Goal: Obtain resource: Download file/media

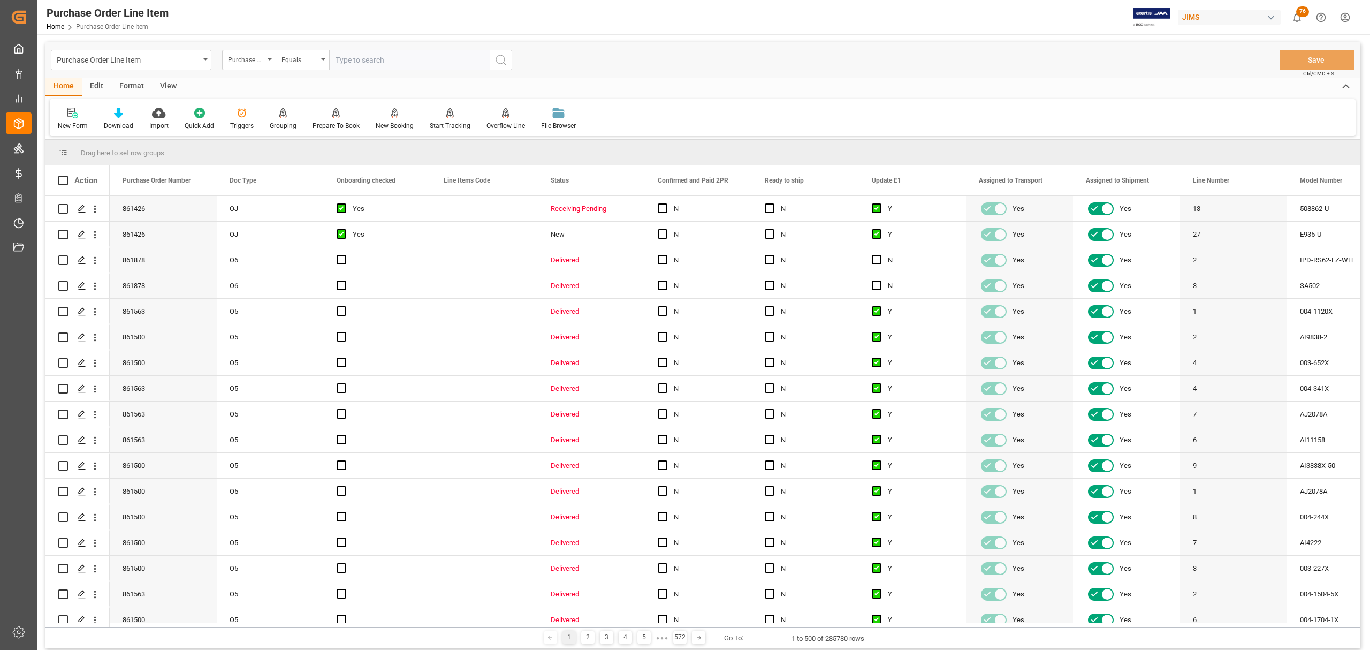
click at [865, 26] on div "Purchase Order Line Item Home Purchase Order Line Item JIMS 76 Notifications On…" at bounding box center [700, 17] width 1340 height 34
click at [118, 119] on div "Download" at bounding box center [118, 119] width 45 height 24
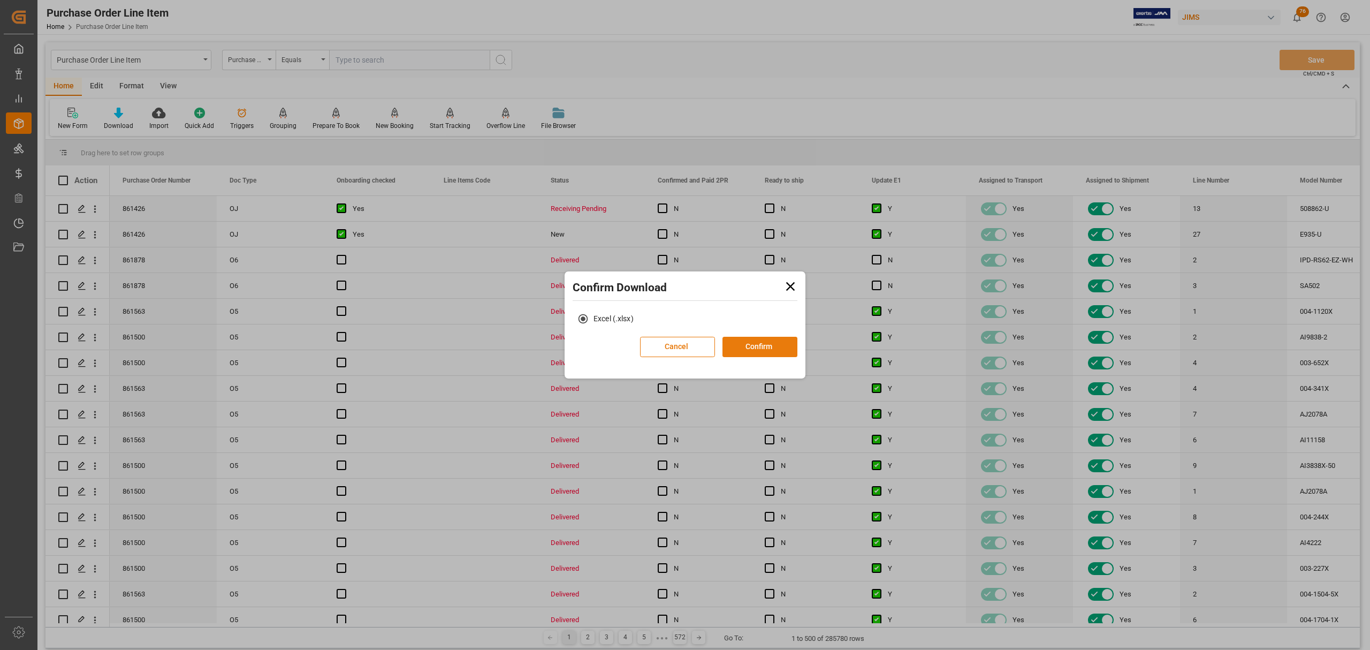
click at [758, 347] on button "Confirm" at bounding box center [760, 347] width 75 height 20
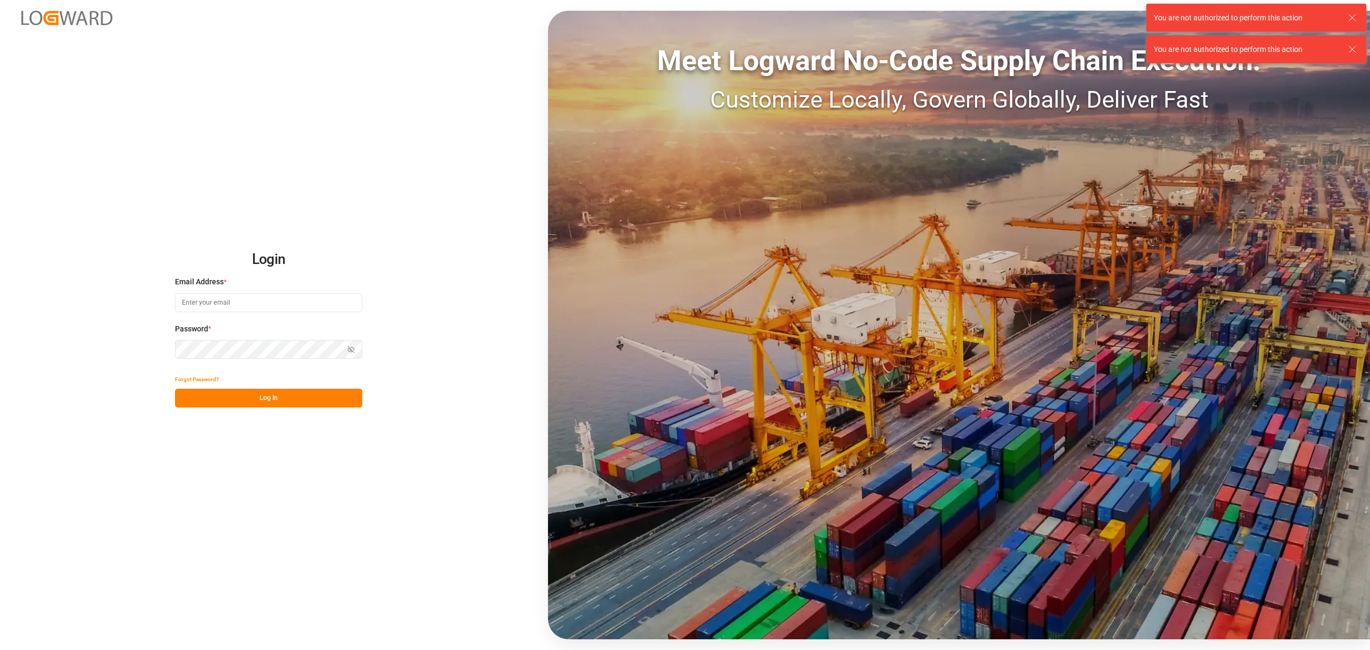
type input "[PERSON_NAME][EMAIL_ADDRESS][PERSON_NAME][DOMAIN_NAME]"
click at [274, 391] on button "Log In" at bounding box center [268, 398] width 187 height 19
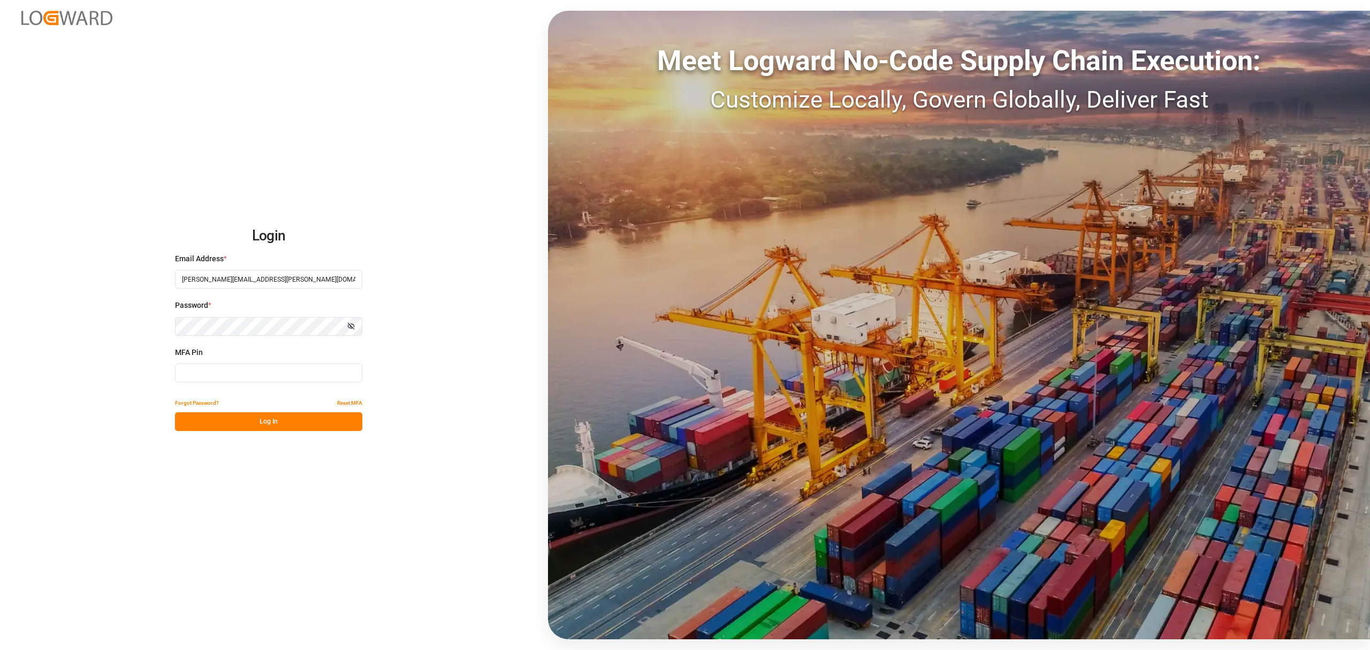
click at [224, 372] on input at bounding box center [268, 372] width 187 height 19
type input "048407"
click at [257, 422] on button "Log In" at bounding box center [268, 421] width 187 height 19
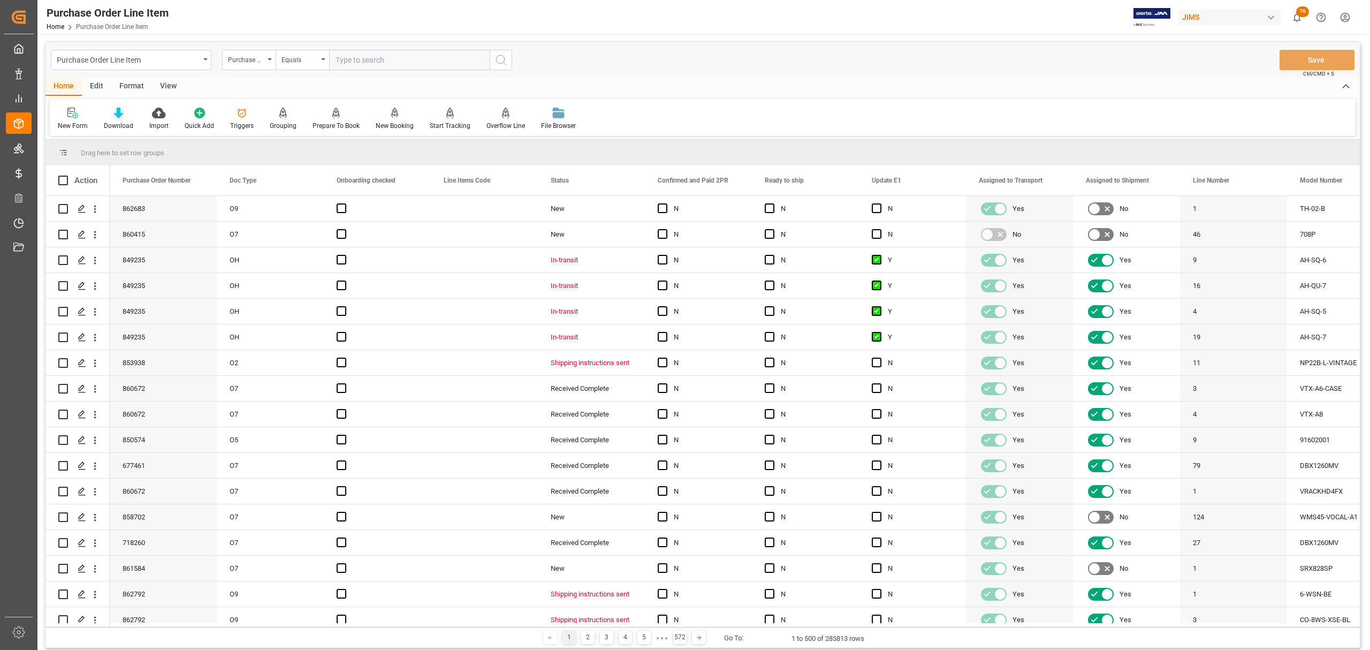
click at [118, 116] on icon at bounding box center [118, 113] width 9 height 11
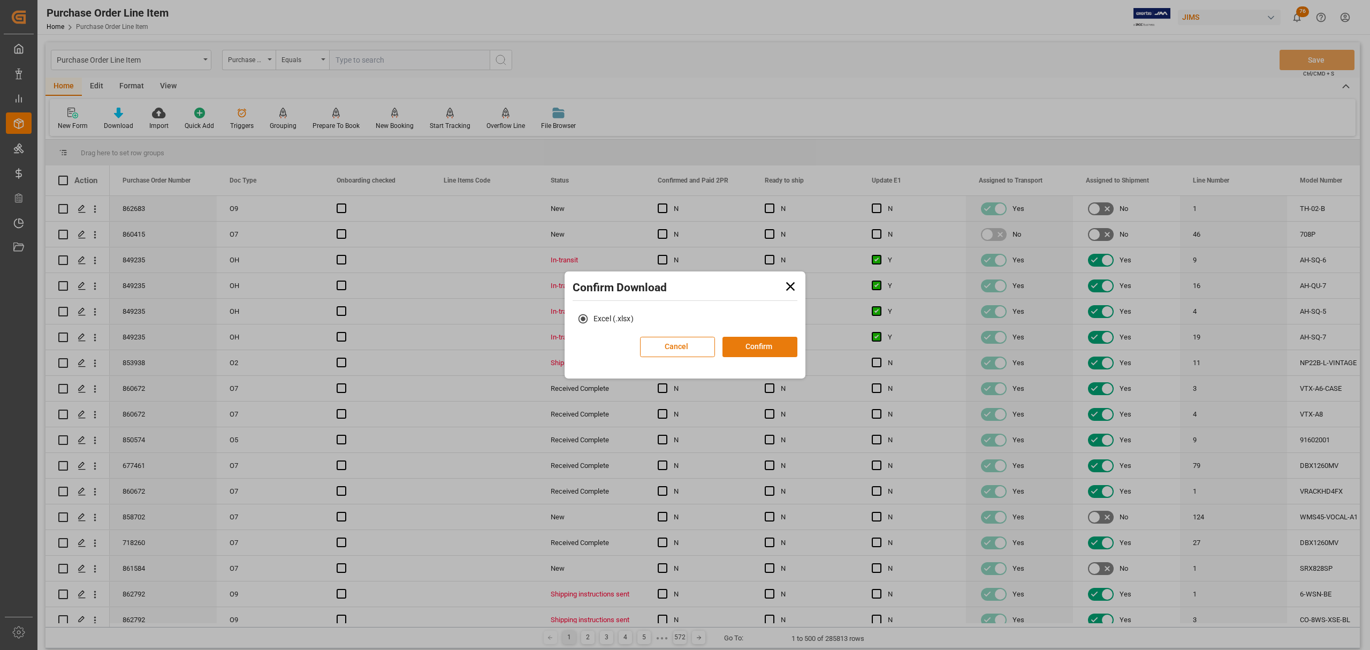
click at [758, 348] on button "Confirm" at bounding box center [760, 347] width 75 height 20
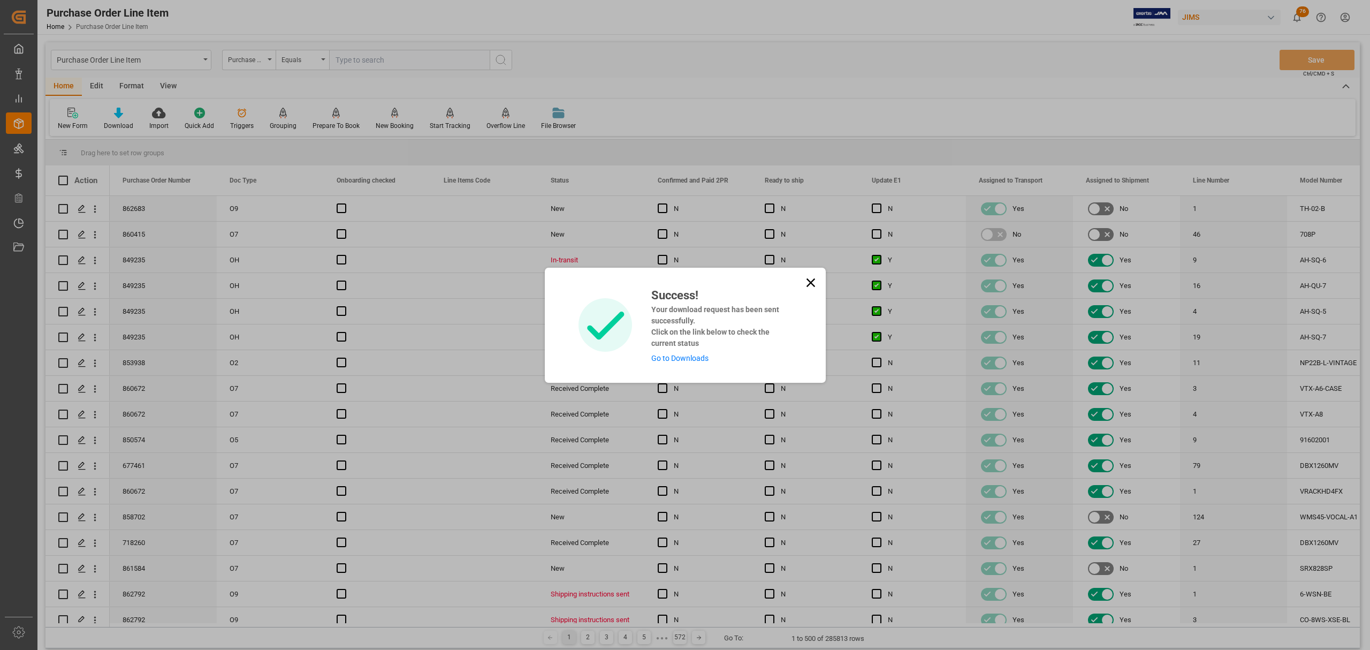
click at [694, 360] on link "Go to Downloads" at bounding box center [679, 358] width 57 height 9
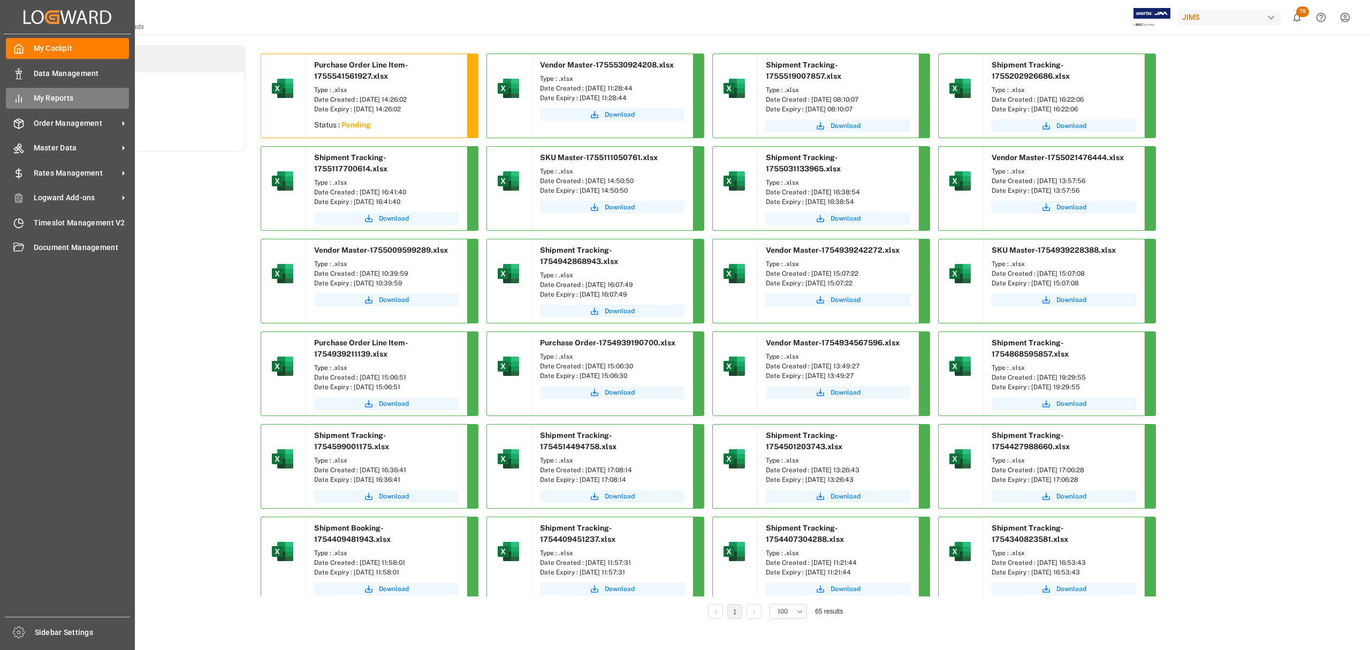
click at [61, 97] on span "My Reports" at bounding box center [82, 98] width 96 height 11
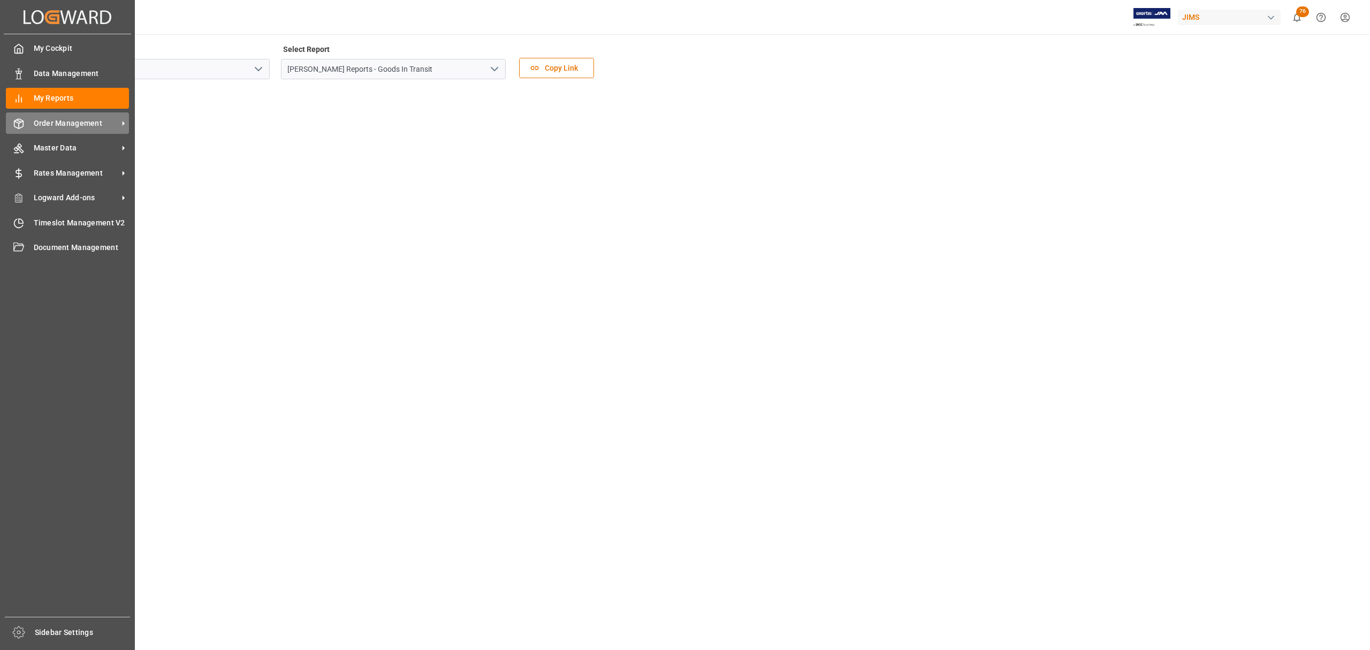
click at [39, 119] on span "Order Management" at bounding box center [76, 123] width 85 height 11
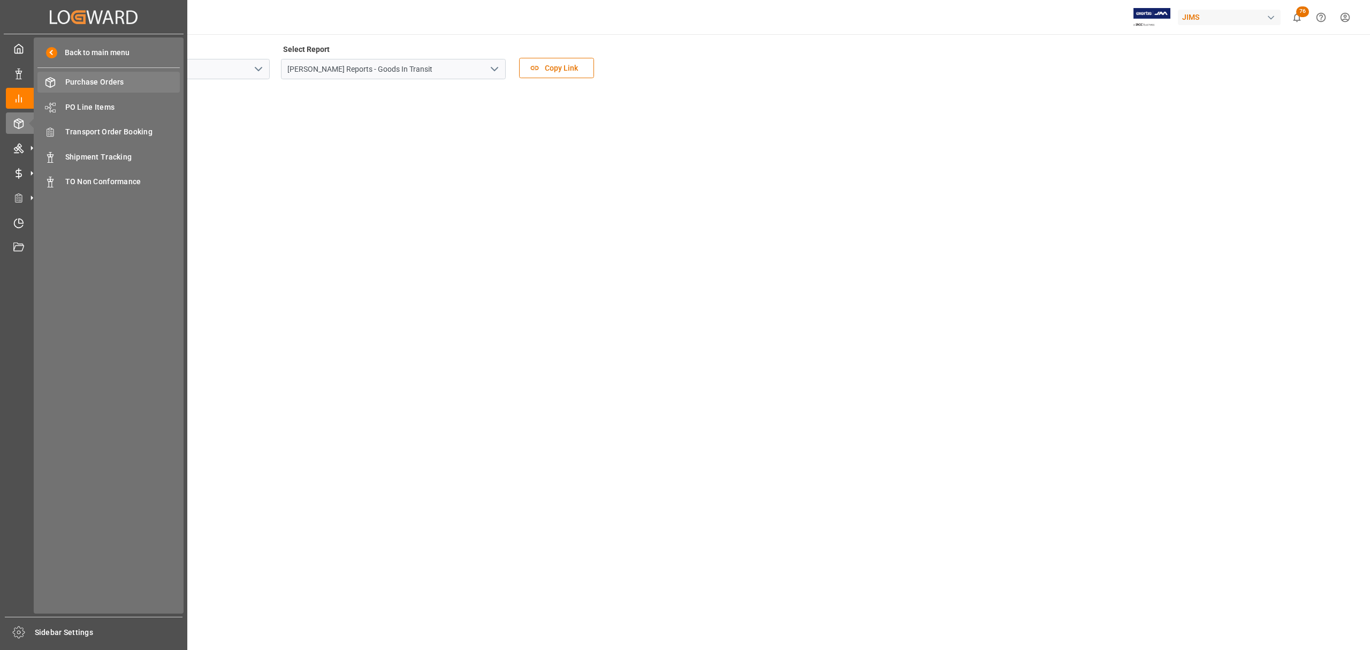
click at [90, 82] on span "Purchase Orders" at bounding box center [122, 82] width 115 height 11
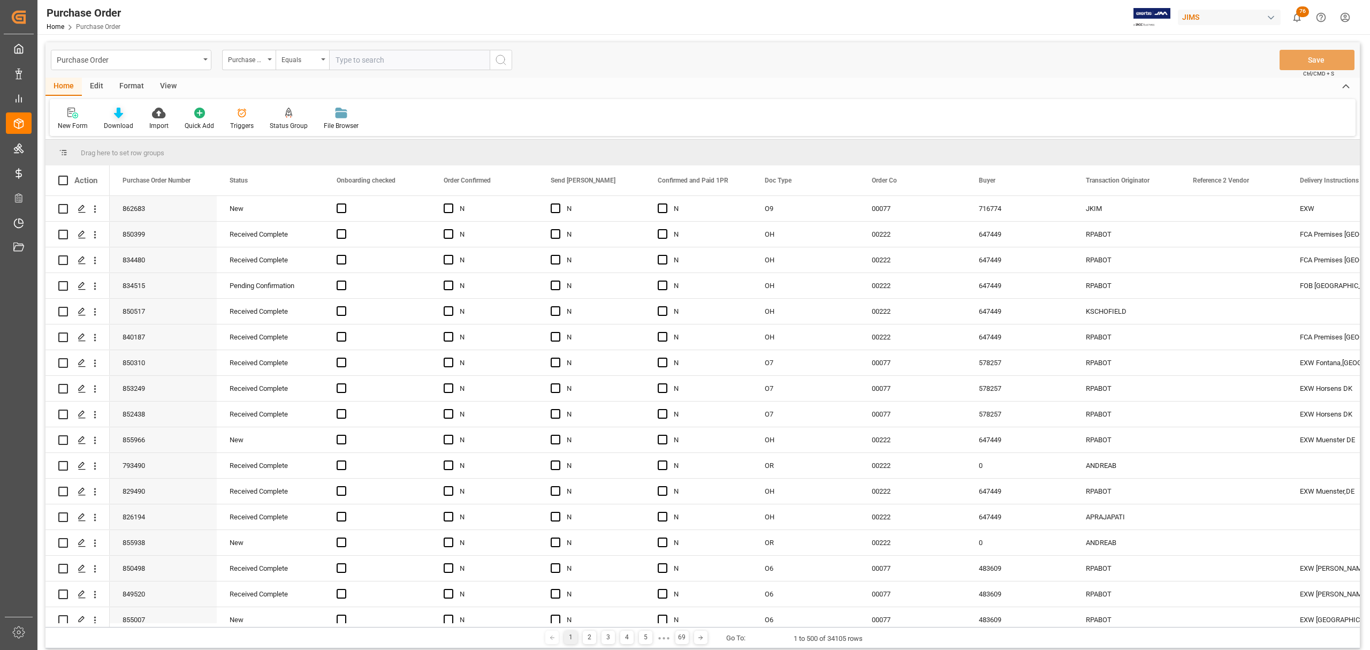
click at [120, 115] on icon at bounding box center [118, 113] width 9 height 11
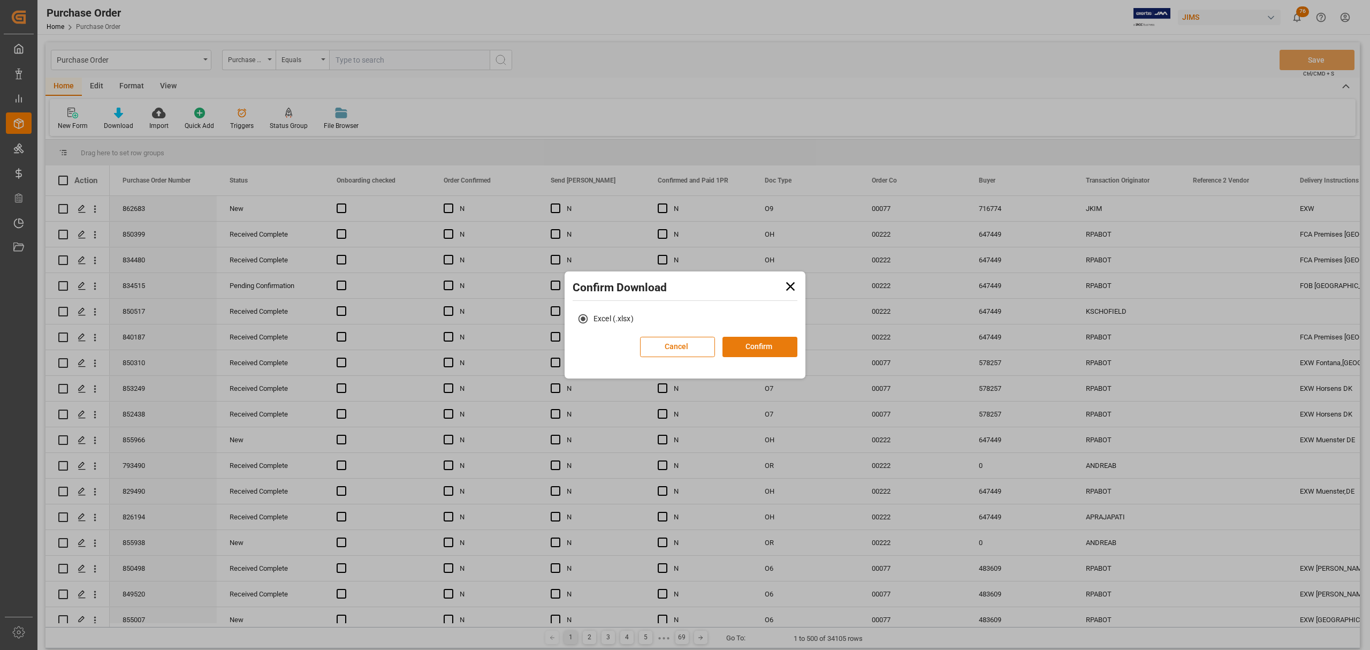
click at [756, 347] on button "Confirm" at bounding box center [760, 347] width 75 height 20
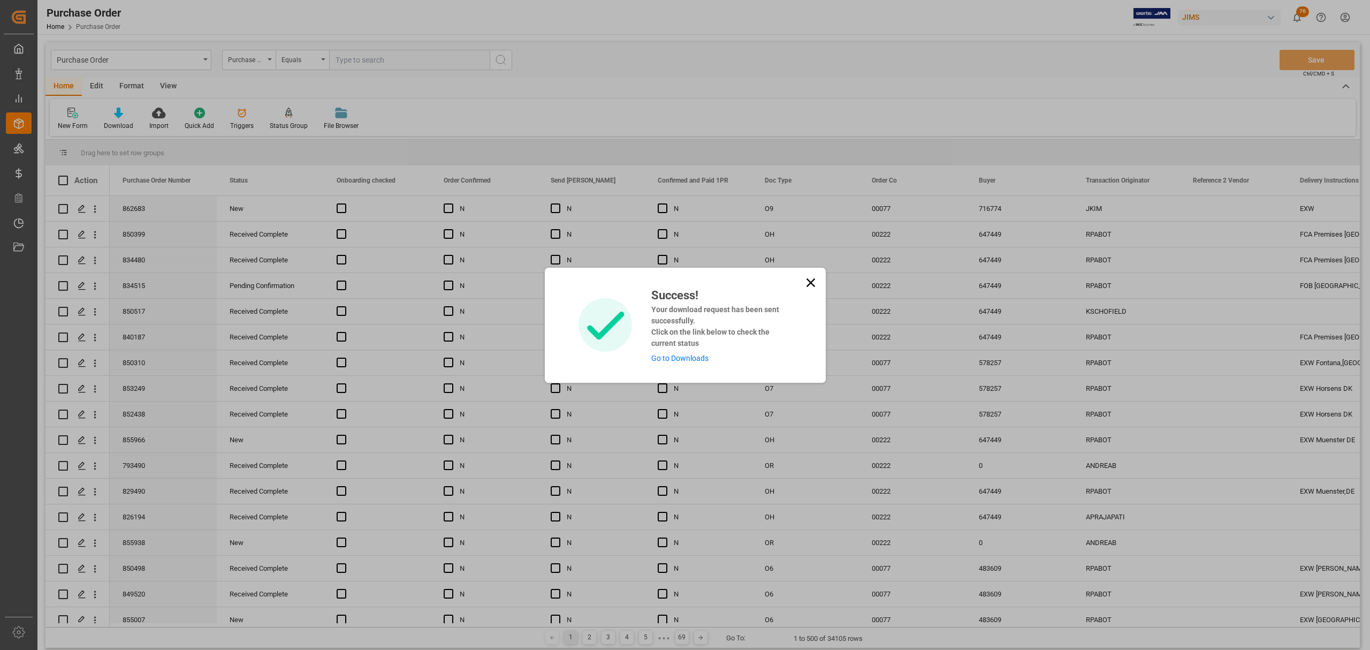
click at [675, 354] on link "Go to Downloads" at bounding box center [679, 358] width 57 height 9
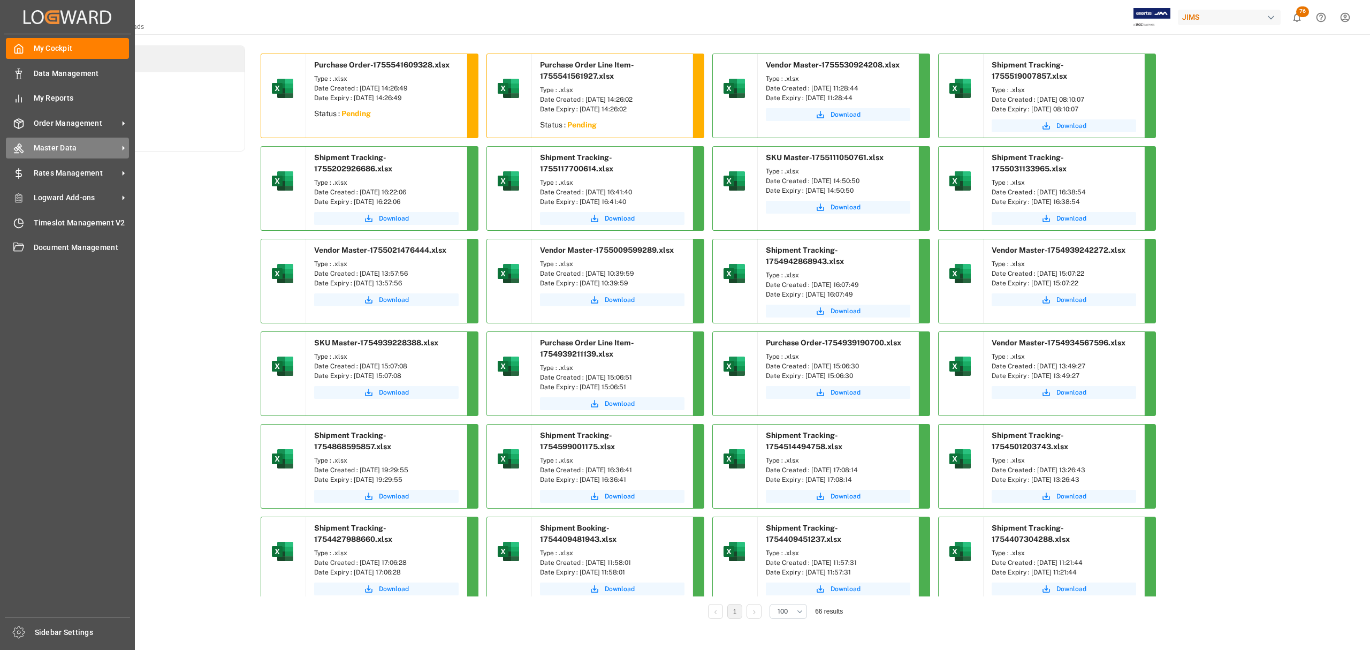
click at [56, 144] on span "Master Data" at bounding box center [76, 147] width 85 height 11
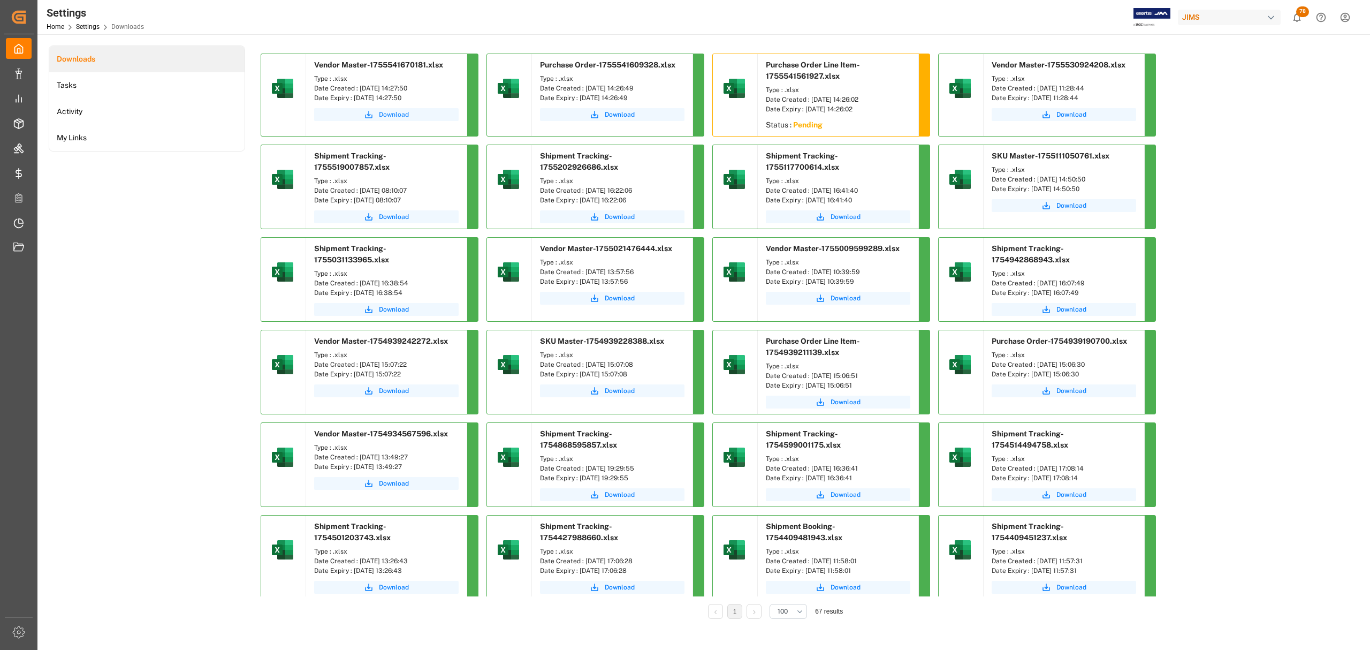
click at [397, 113] on span "Download" at bounding box center [394, 115] width 30 height 10
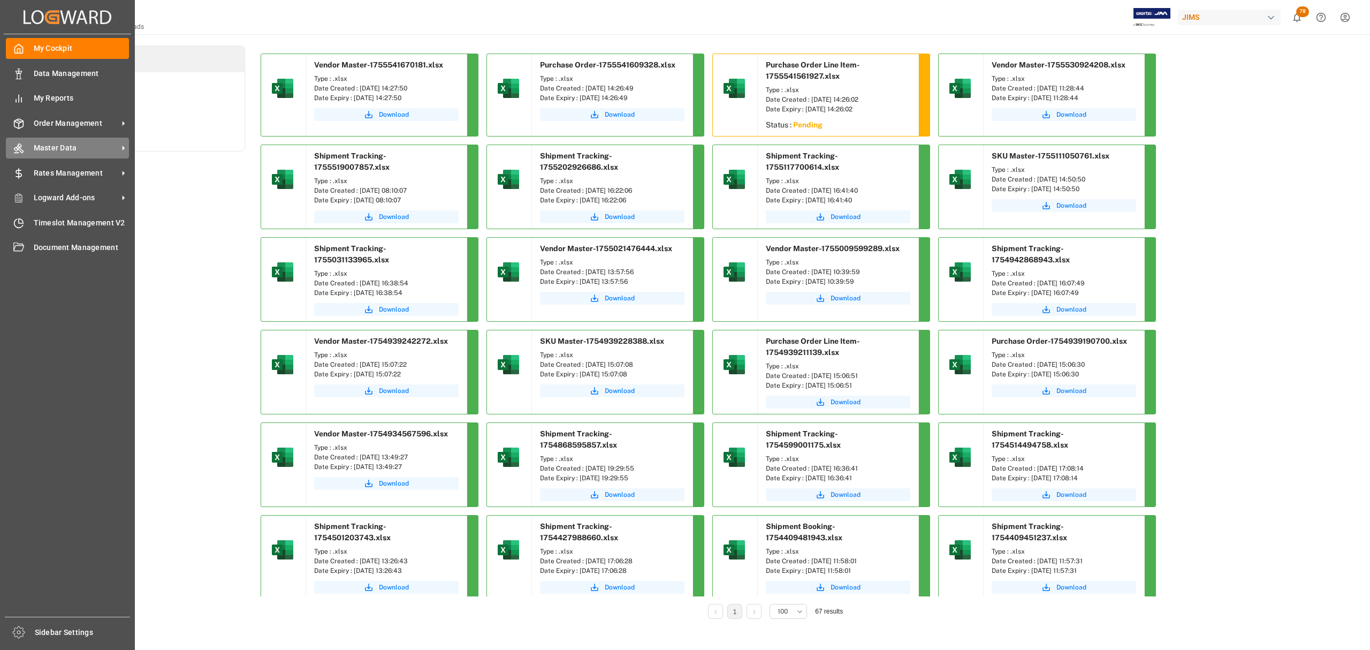
click at [58, 144] on span "Master Data" at bounding box center [76, 147] width 85 height 11
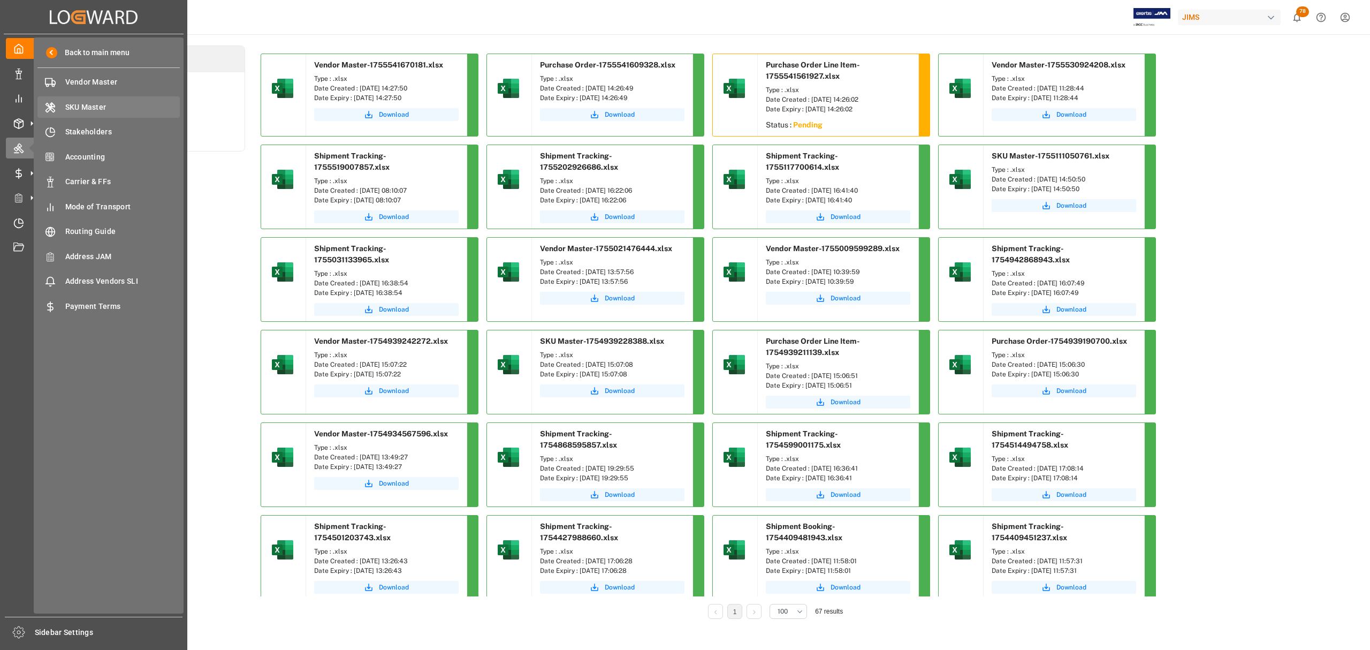
click at [98, 101] on div "SKU Master SKU Master" at bounding box center [108, 106] width 142 height 21
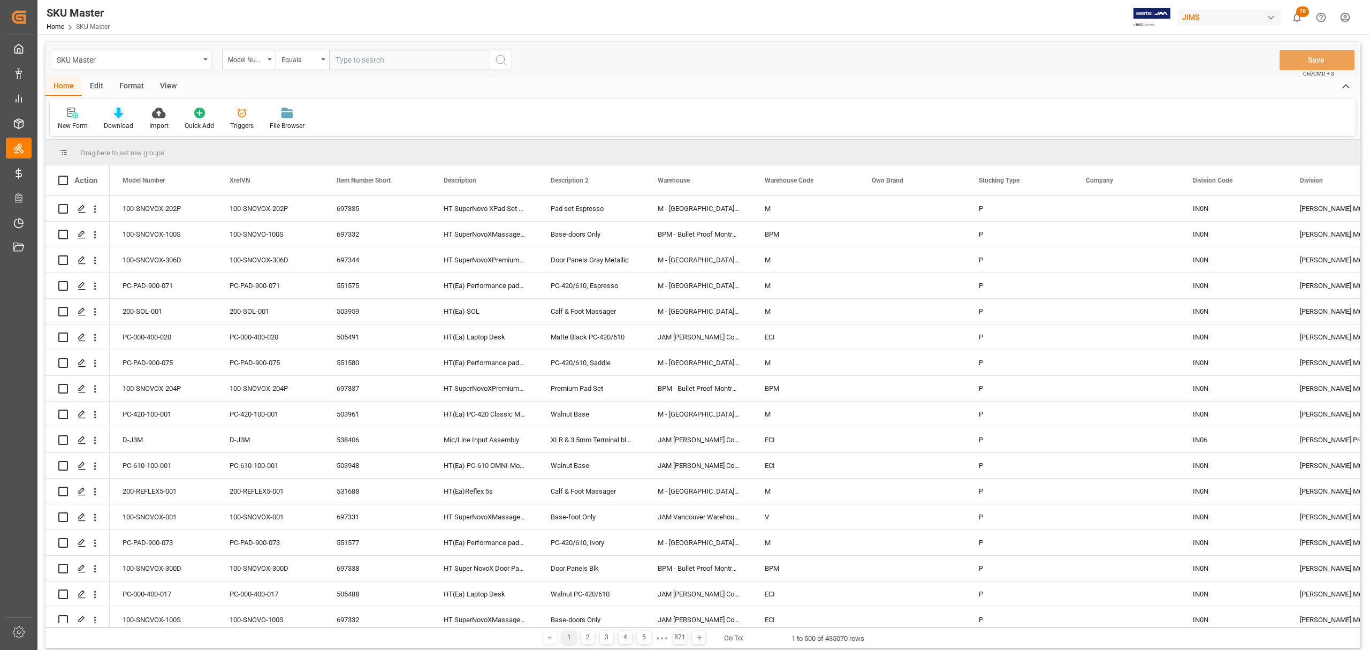
click at [115, 111] on icon at bounding box center [118, 113] width 9 height 11
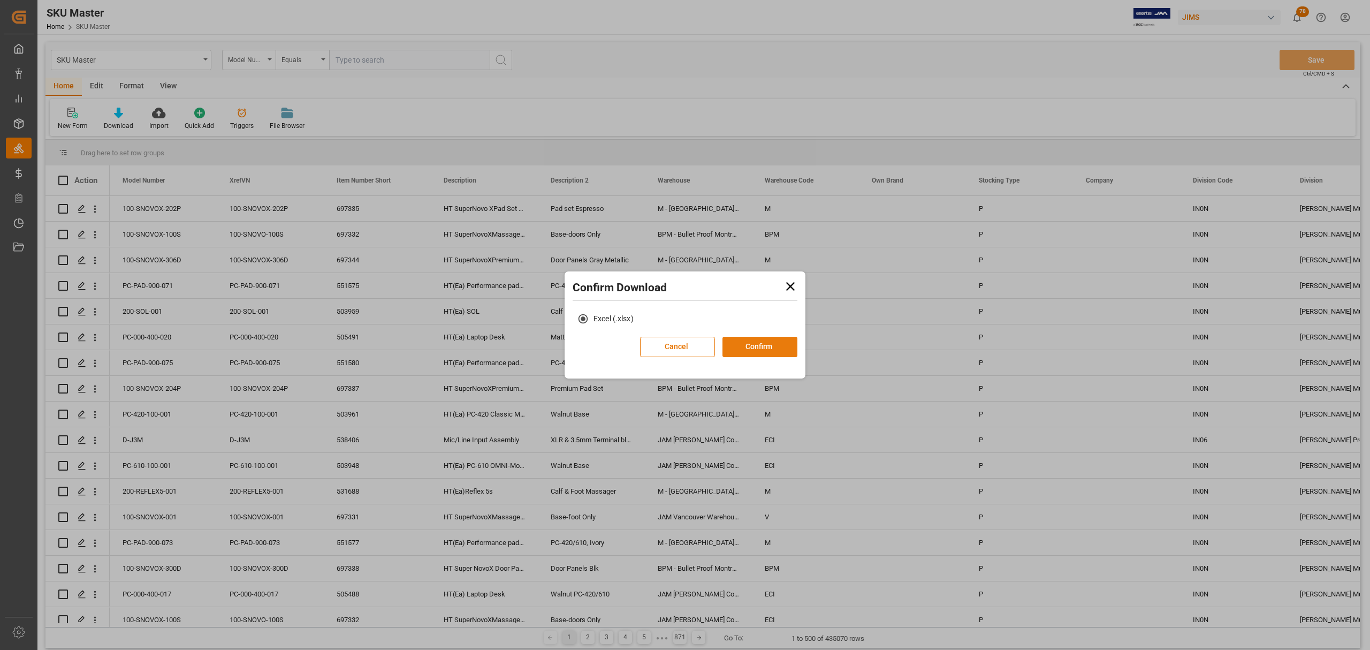
click at [758, 348] on button "Confirm" at bounding box center [760, 347] width 75 height 20
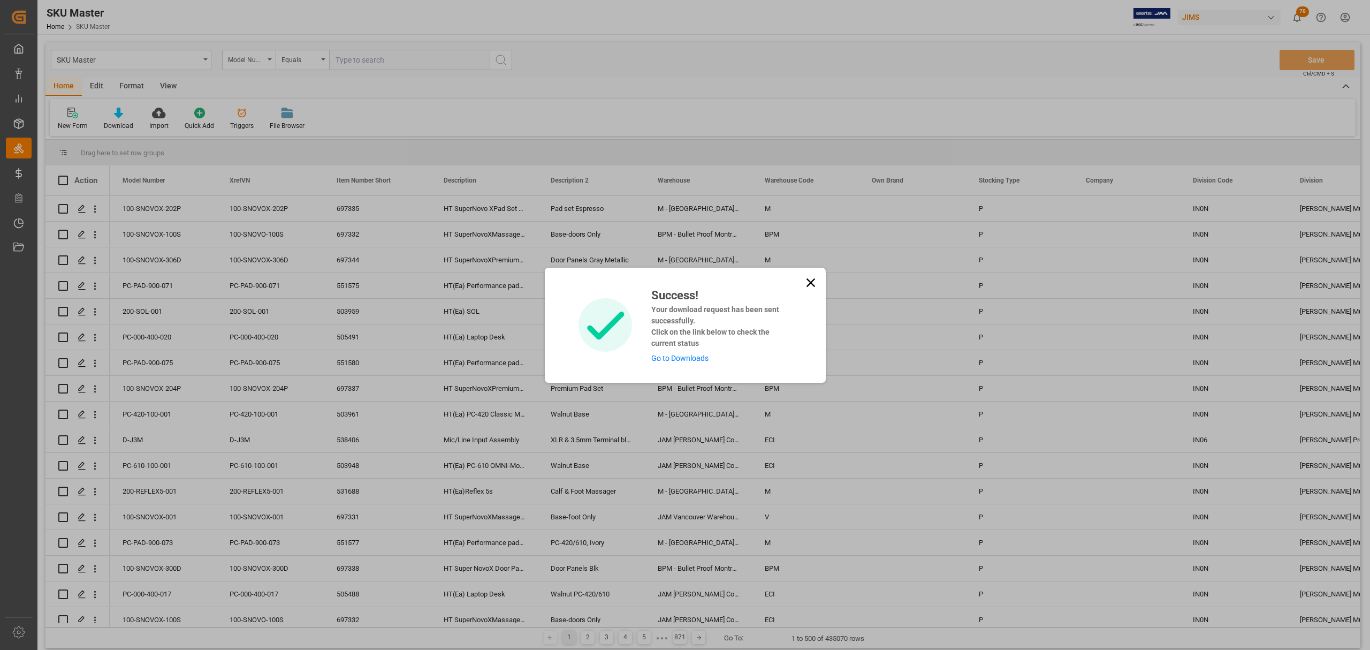
click at [691, 355] on link "Go to Downloads" at bounding box center [679, 358] width 57 height 9
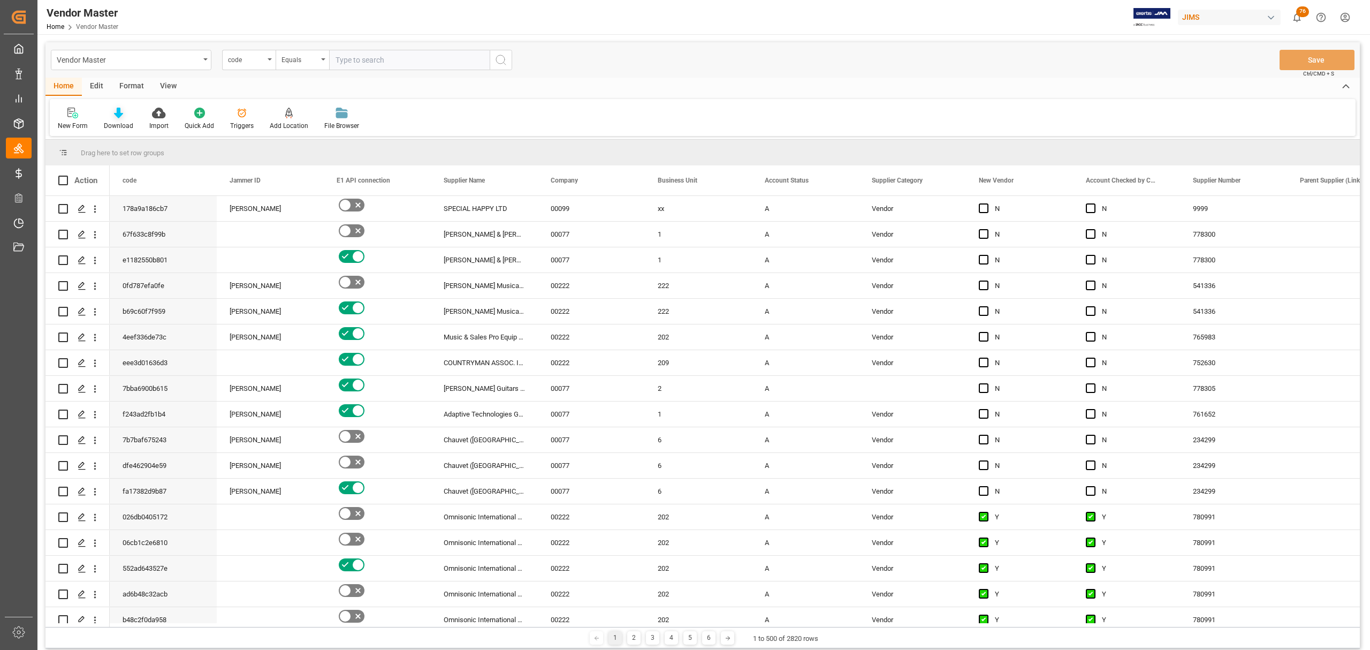
click at [114, 115] on icon at bounding box center [118, 113] width 9 height 11
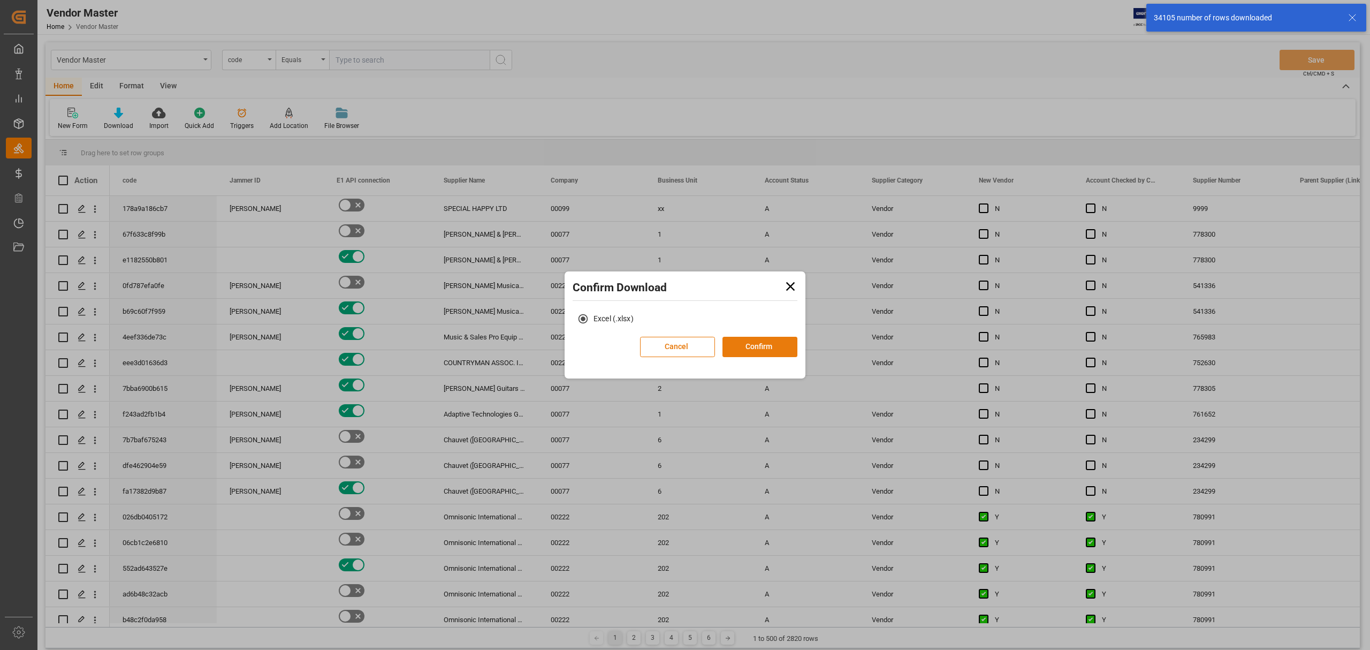
click at [748, 345] on button "Confirm" at bounding box center [760, 347] width 75 height 20
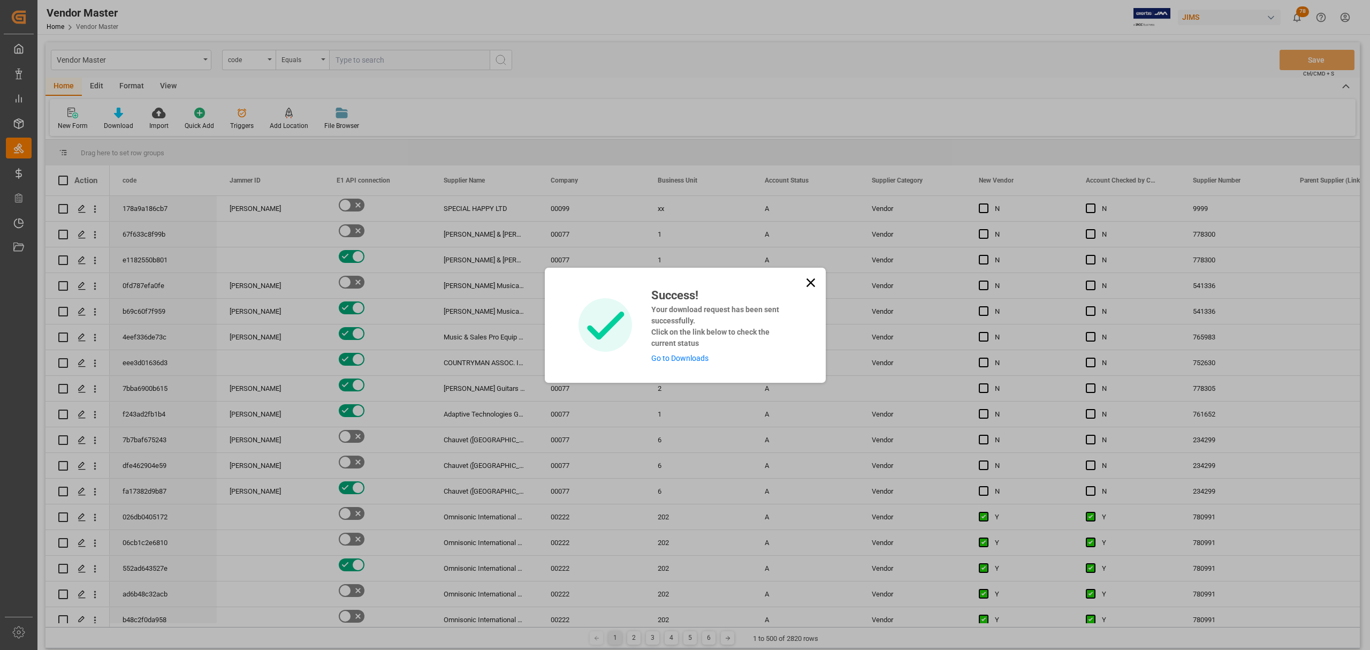
click at [675, 356] on link "Go to Downloads" at bounding box center [679, 358] width 57 height 9
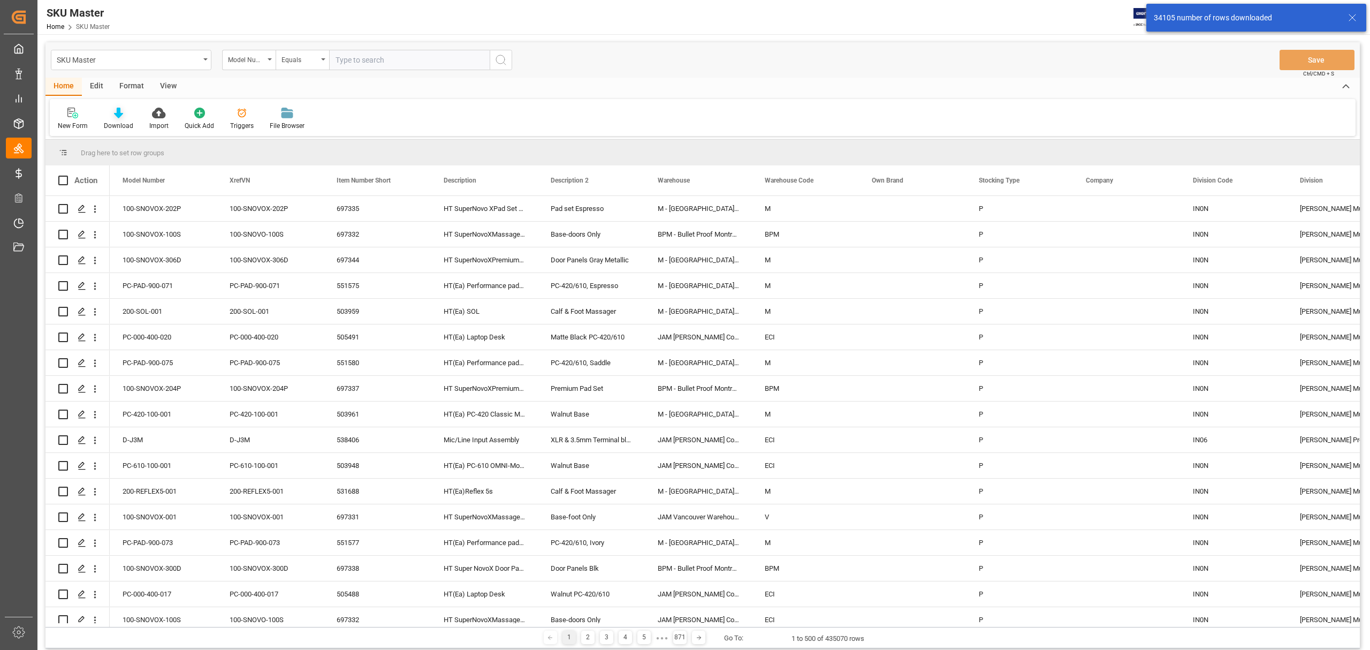
click at [116, 112] on icon at bounding box center [118, 113] width 9 height 11
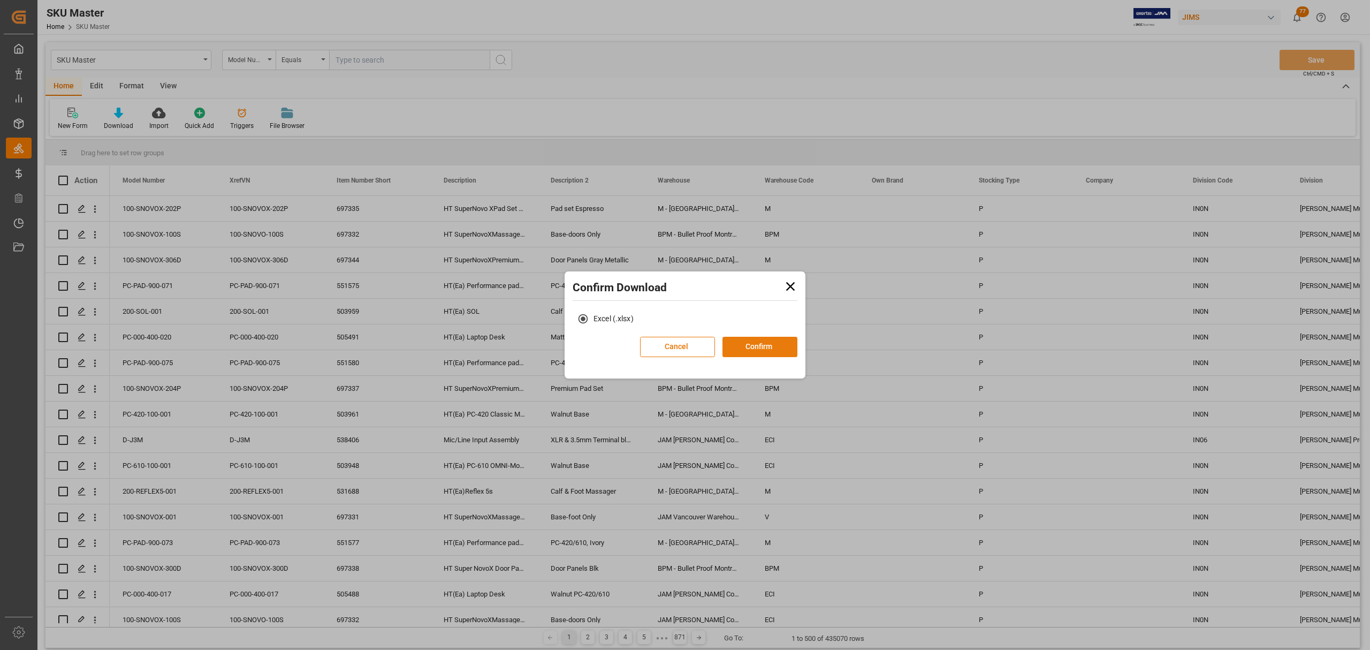
click at [761, 345] on button "Confirm" at bounding box center [760, 347] width 75 height 20
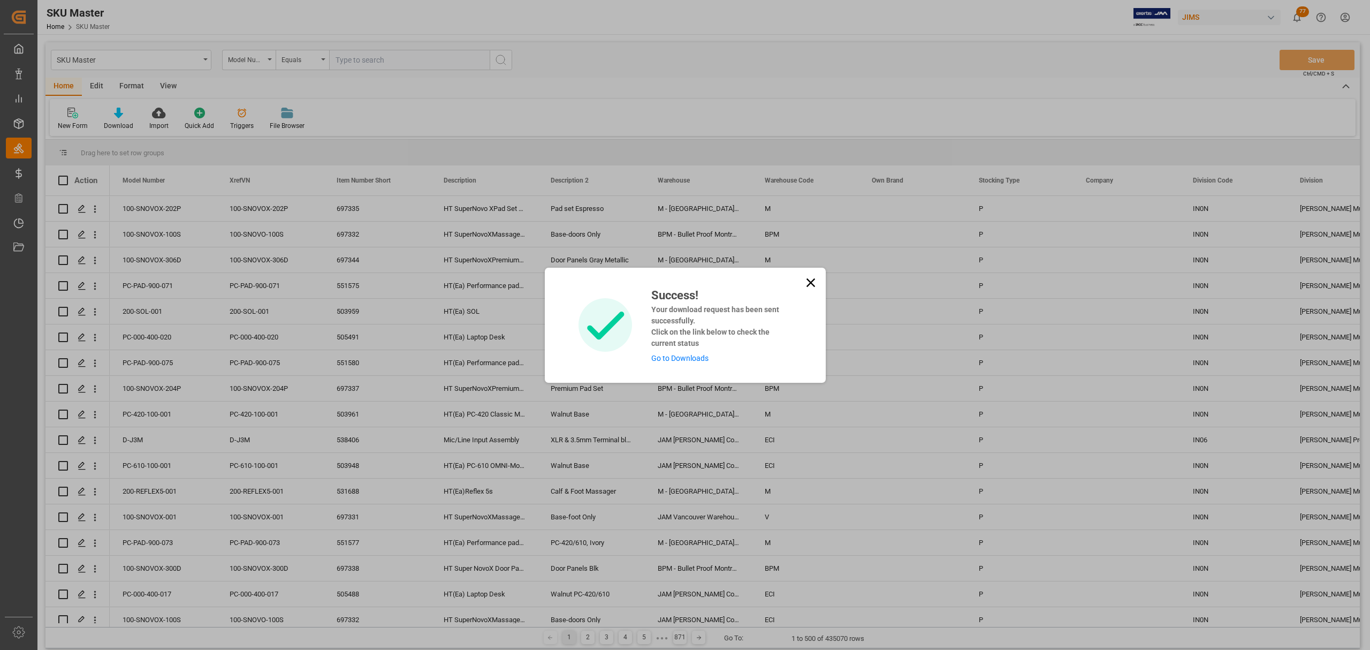
click at [685, 358] on link "Go to Downloads" at bounding box center [679, 358] width 57 height 9
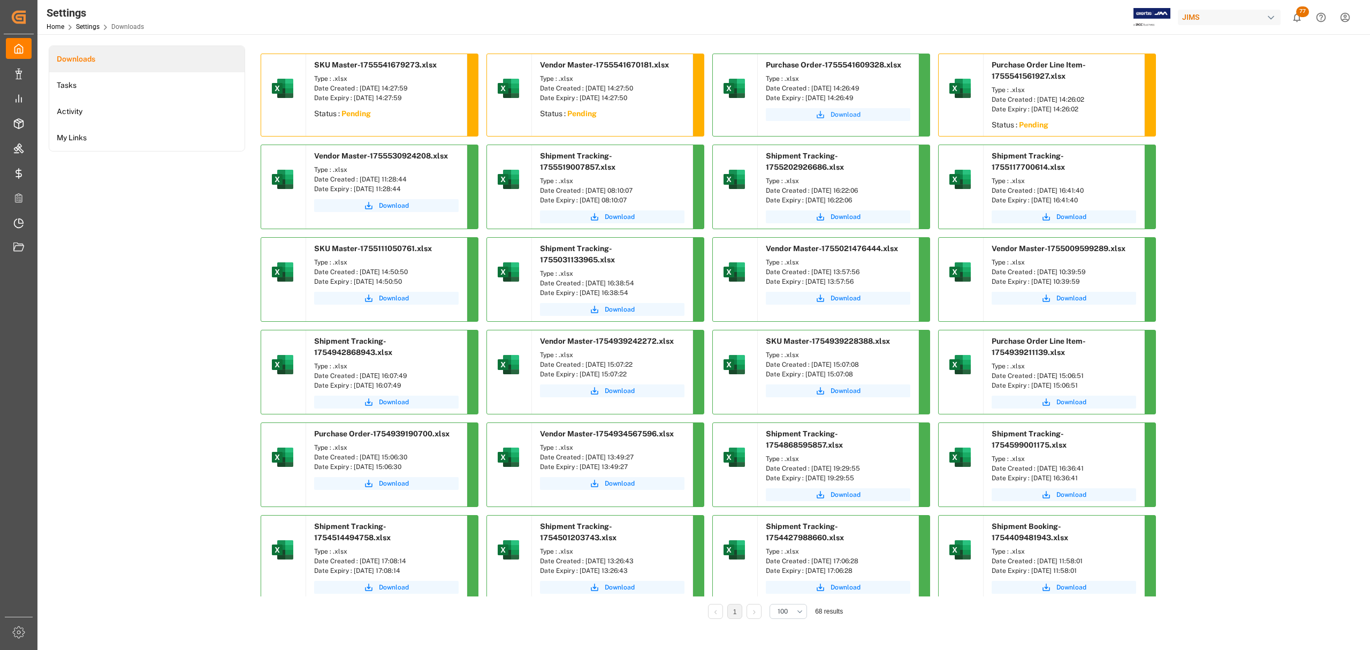
click at [845, 119] on span "Download" at bounding box center [846, 115] width 30 height 10
